Goal: Find specific page/section

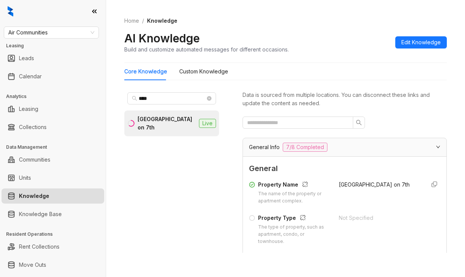
scroll to position [114, 0]
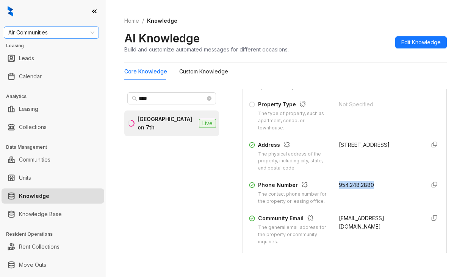
click at [50, 29] on span "Air Communities" at bounding box center [51, 32] width 86 height 11
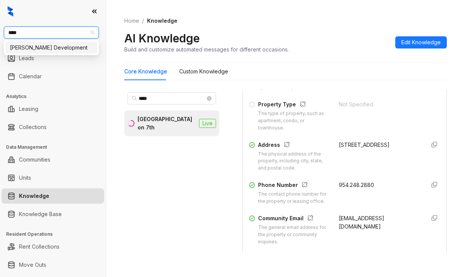
type input "*****"
click at [56, 44] on div "[PERSON_NAME] Development" at bounding box center [51, 48] width 83 height 8
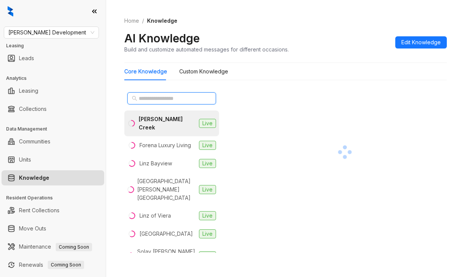
click at [164, 98] on input "text" at bounding box center [172, 98] width 67 height 8
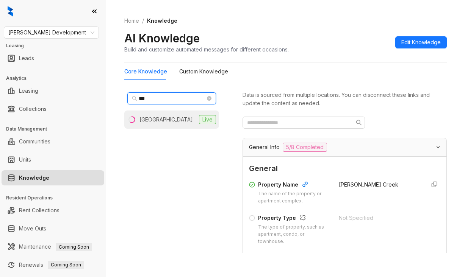
type input "***"
click at [154, 122] on div "Mio District West" at bounding box center [165, 120] width 53 height 8
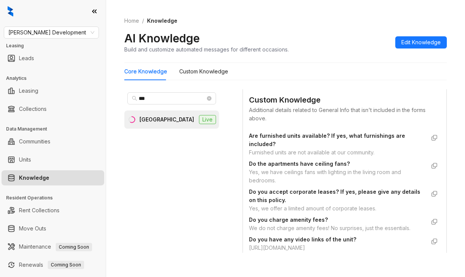
scroll to position [493, 0]
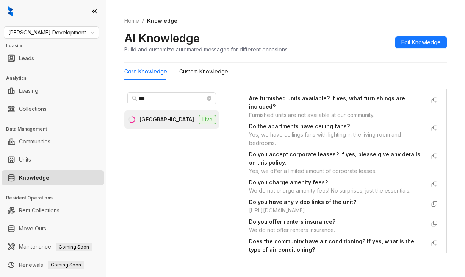
click at [158, 72] on Knowledge "Core Knowledge" at bounding box center [145, 71] width 43 height 8
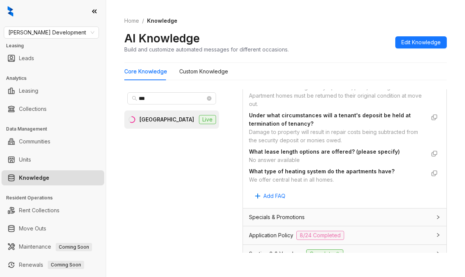
scroll to position [1023, 0]
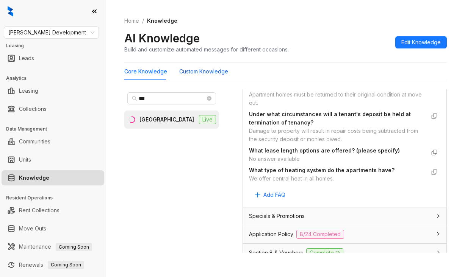
click at [210, 74] on Knowledge "Custom Knowledge" at bounding box center [203, 71] width 49 height 8
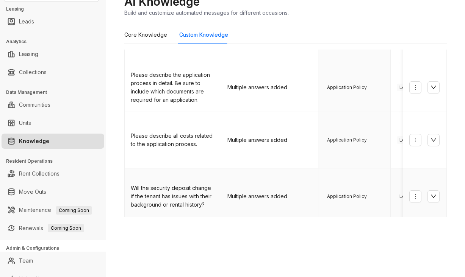
scroll to position [38, 0]
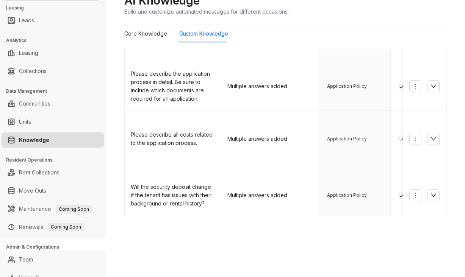
click at [299, 230] on link "2" at bounding box center [304, 235] width 11 height 11
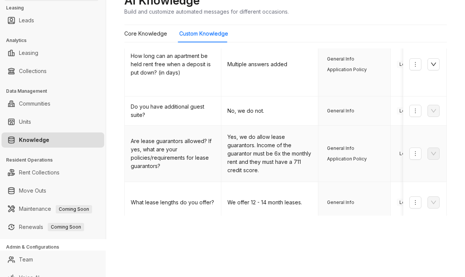
scroll to position [234, 0]
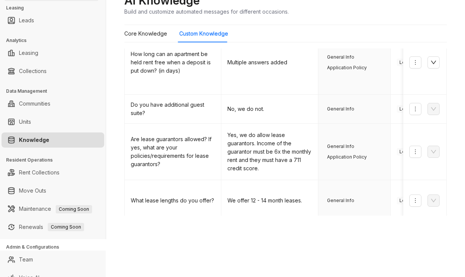
click at [263, 221] on div "Home / Knowledge AI Knowledge Build and customize automated messages for differ…" at bounding box center [285, 100] width 359 height 277
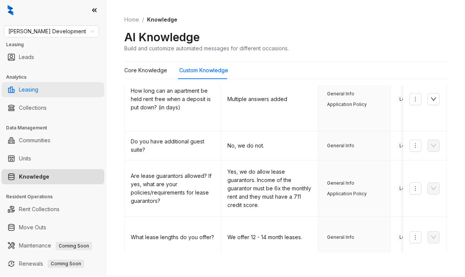
scroll to position [0, 0]
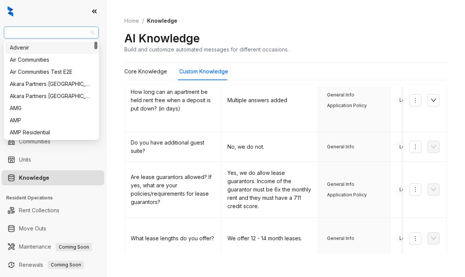
click at [63, 36] on span "Davis Development" at bounding box center [51, 32] width 86 height 11
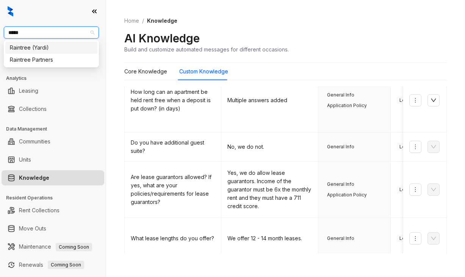
type input "******"
click at [9, 60] on div "Raintree Partners" at bounding box center [51, 60] width 92 height 12
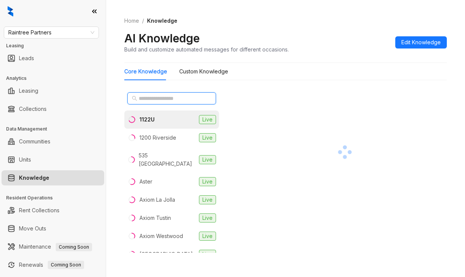
click at [162, 99] on input "text" at bounding box center [172, 98] width 67 height 8
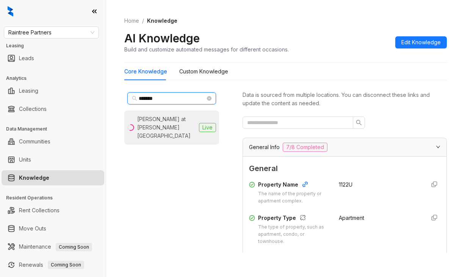
type input "*******"
click at [154, 125] on div "[PERSON_NAME] at [PERSON_NAME][GEOGRAPHIC_DATA]" at bounding box center [166, 127] width 59 height 25
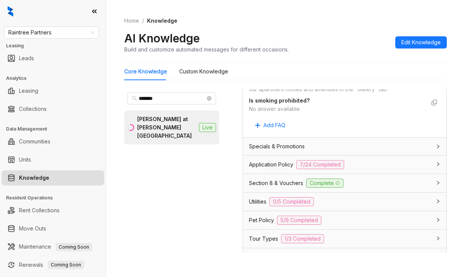
scroll to position [530, 0]
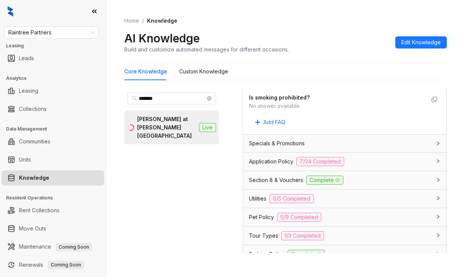
click at [261, 166] on span "Application Policy" at bounding box center [271, 162] width 44 height 8
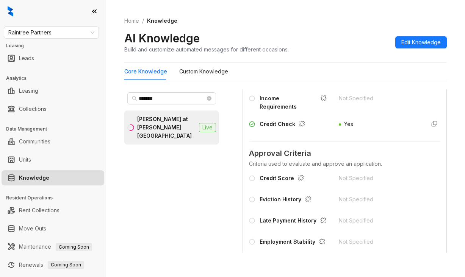
scroll to position [720, 0]
